Goal: Find specific page/section: Find specific page/section

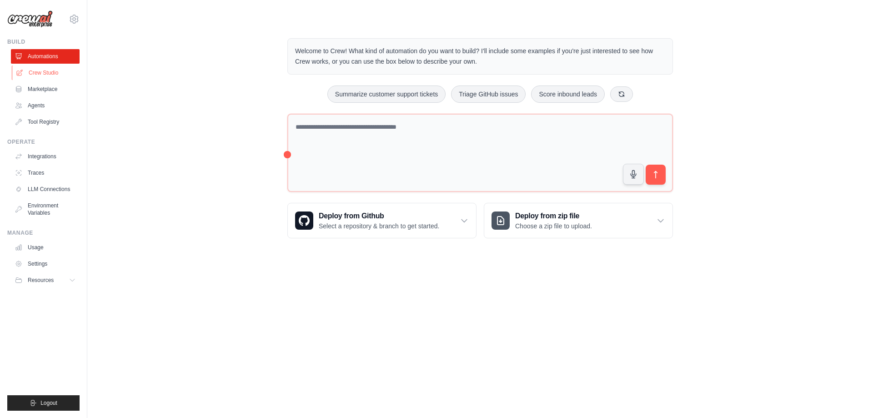
click at [41, 75] on link "Crew Studio" at bounding box center [46, 72] width 69 height 15
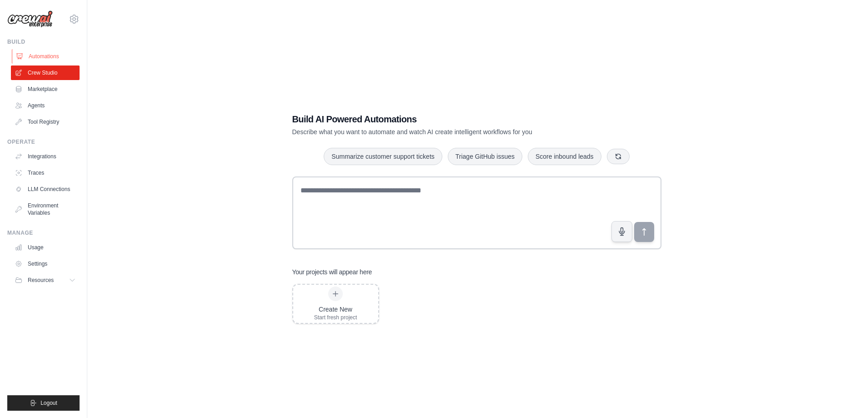
click at [42, 55] on link "Automations" at bounding box center [46, 56] width 69 height 15
